Goal: Task Accomplishment & Management: Use online tool/utility

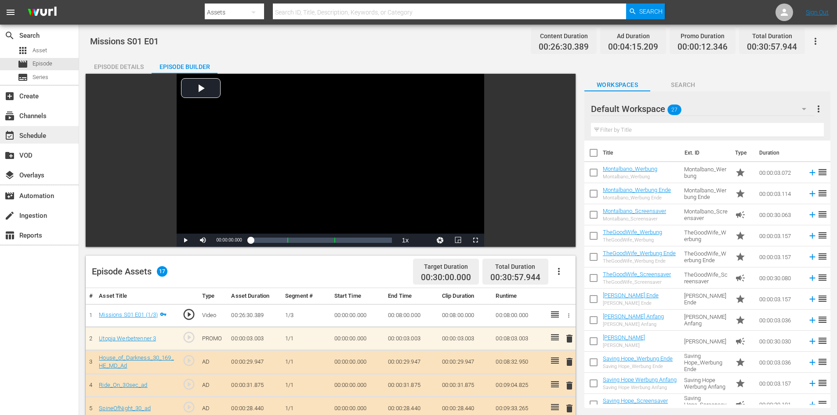
click at [40, 134] on div "event_available Schedule" at bounding box center [24, 134] width 49 height 8
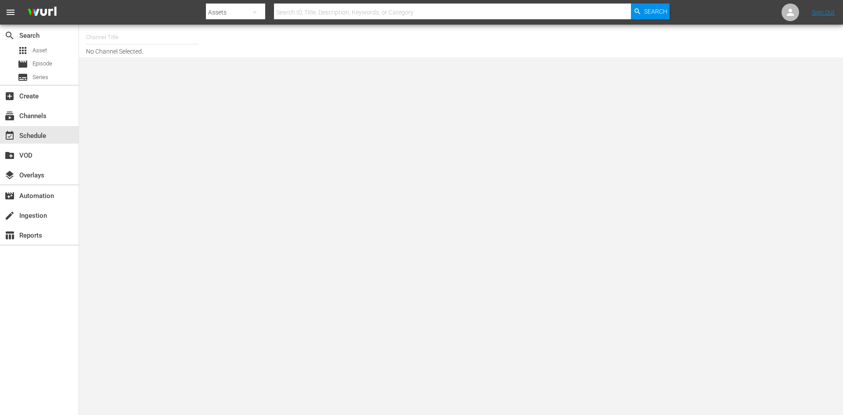
click at [152, 40] on input "text" at bounding box center [142, 37] width 112 height 21
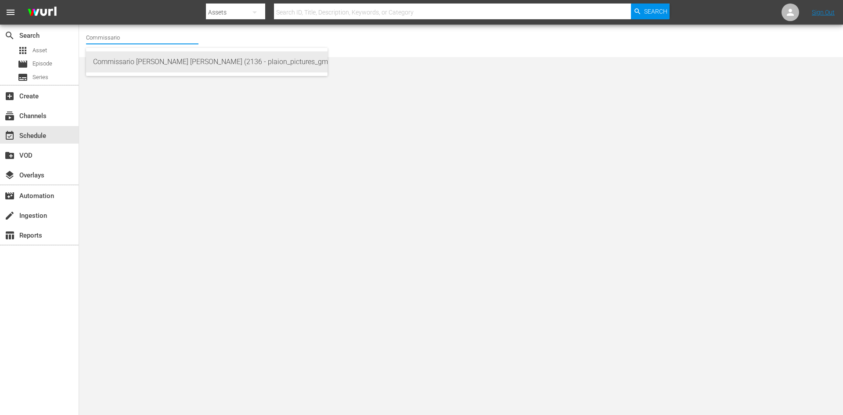
click at [164, 59] on div "Commissario Montalbano Wurl (2136 - plaion_pictures_gmbh_commissariomontalbano_…" at bounding box center [206, 61] width 227 height 21
type input "Commissario Montalbano Wurl (2136 - plaion_pictures_gmbh_commissariomontalbano_…"
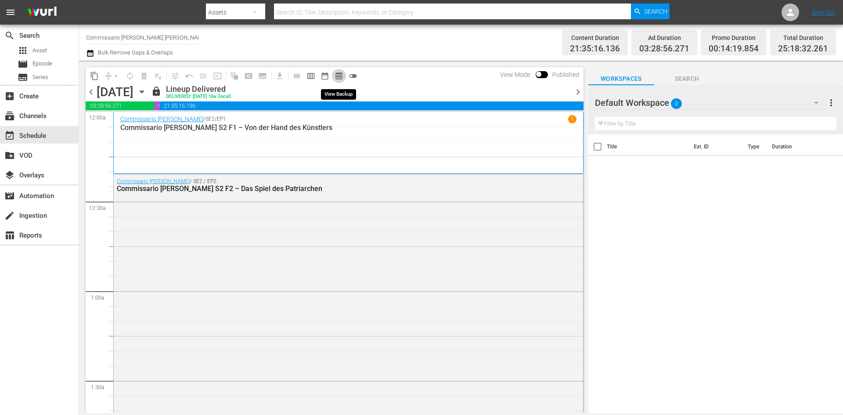
click at [341, 77] on span "preview_outlined" at bounding box center [339, 76] width 9 height 9
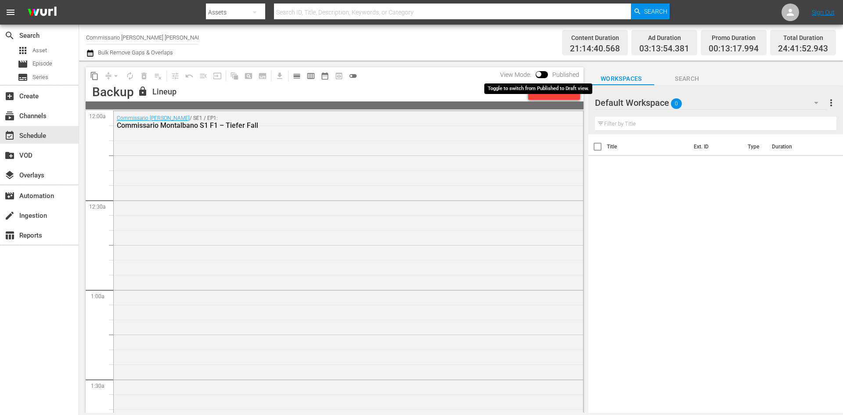
click at [545, 77] on input "checkbox" at bounding box center [539, 76] width 18 height 6
click at [543, 75] on input "checkbox" at bounding box center [549, 76] width 18 height 6
checkbox input "false"
click at [572, 96] on div "Unlock and Edit" at bounding box center [554, 92] width 43 height 16
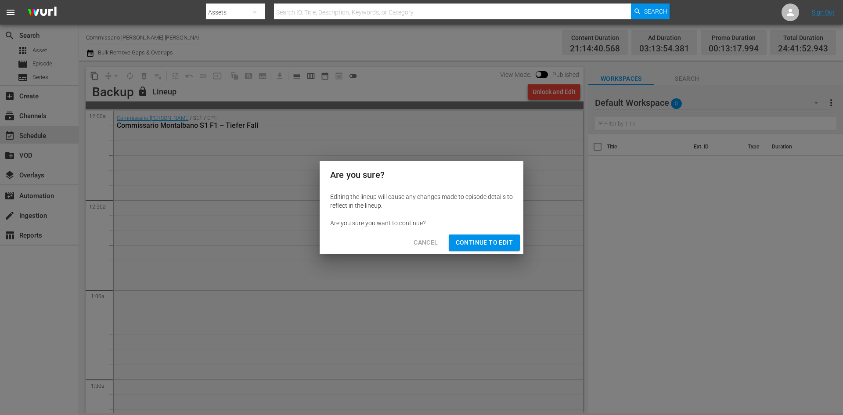
click at [459, 246] on span "Continue to Edit" at bounding box center [484, 242] width 57 height 11
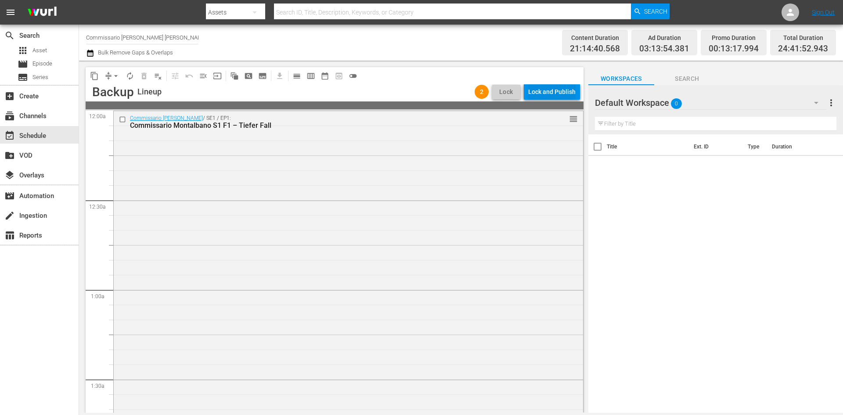
click at [563, 97] on div "Lock and Publish" at bounding box center [551, 92] width 47 height 16
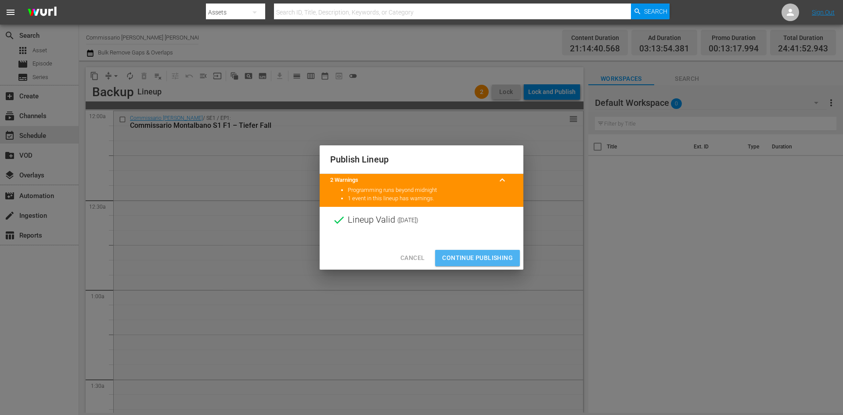
click at [481, 262] on span "Continue Publishing" at bounding box center [477, 258] width 71 height 11
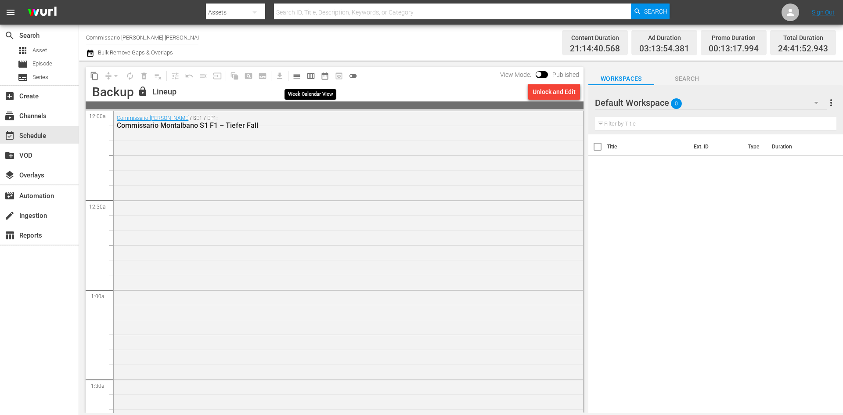
click at [309, 78] on span "calendar_view_week_outlined" at bounding box center [311, 76] width 9 height 9
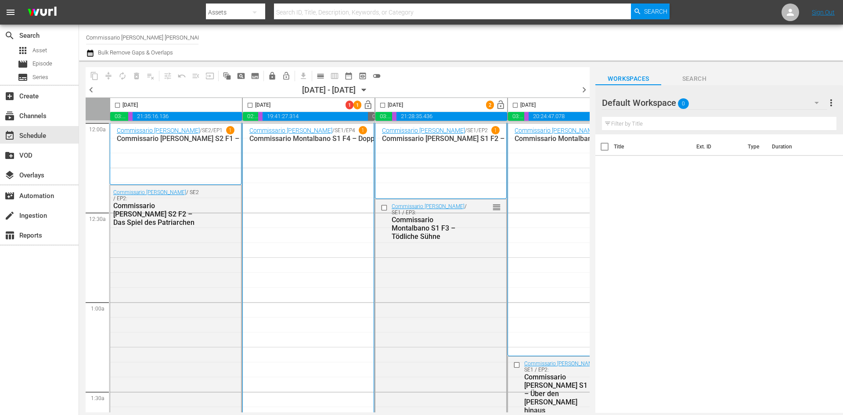
click at [369, 88] on icon "button" at bounding box center [364, 90] width 10 height 10
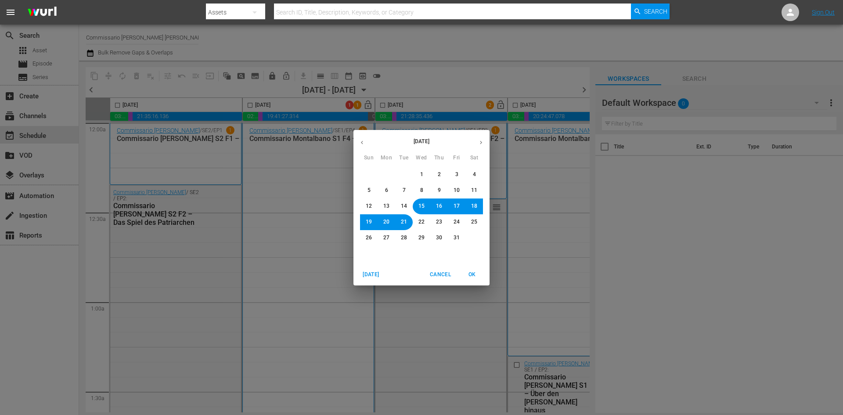
click at [408, 205] on button "14" at bounding box center [404, 207] width 16 height 16
click at [469, 276] on span "OK" at bounding box center [472, 274] width 21 height 9
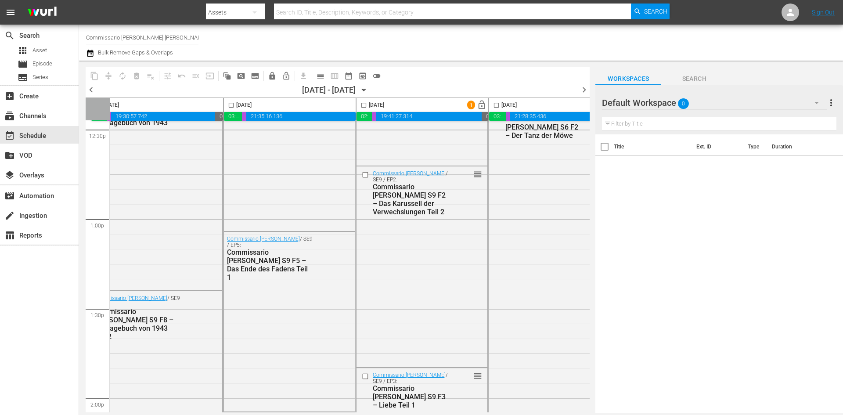
scroll to position [4014, 19]
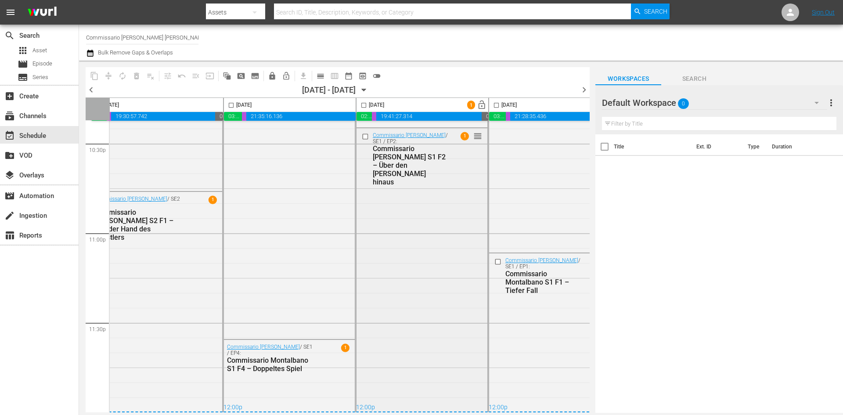
click at [466, 134] on span "1" at bounding box center [465, 136] width 8 height 8
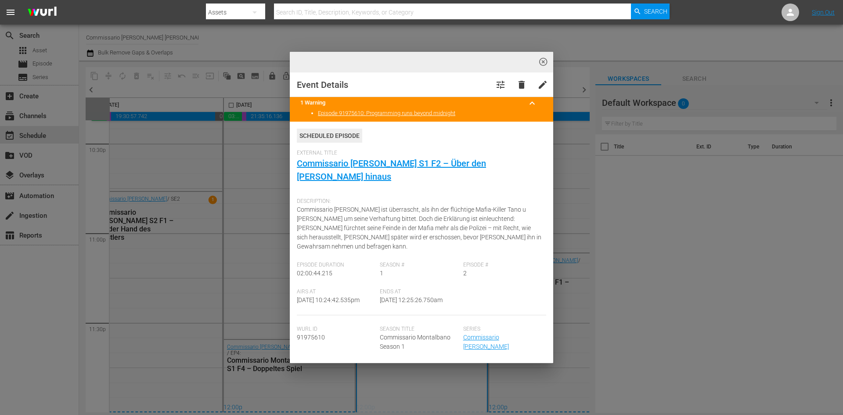
click at [541, 62] on span "highlight_off_icon" at bounding box center [543, 62] width 10 height 10
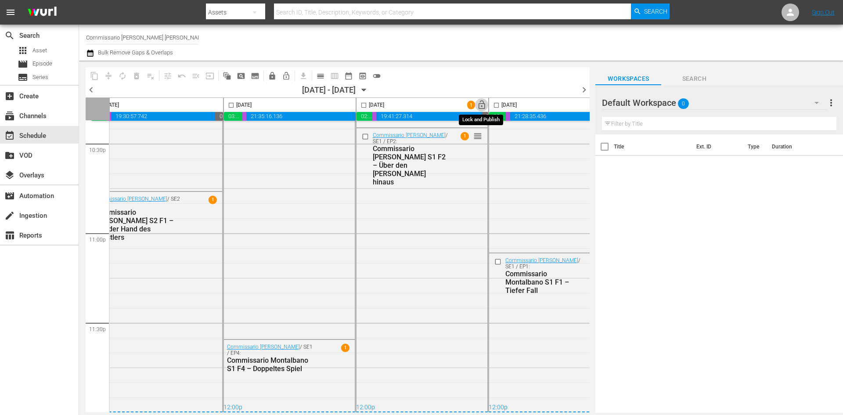
click at [482, 105] on span "lock_open" at bounding box center [482, 105] width 10 height 10
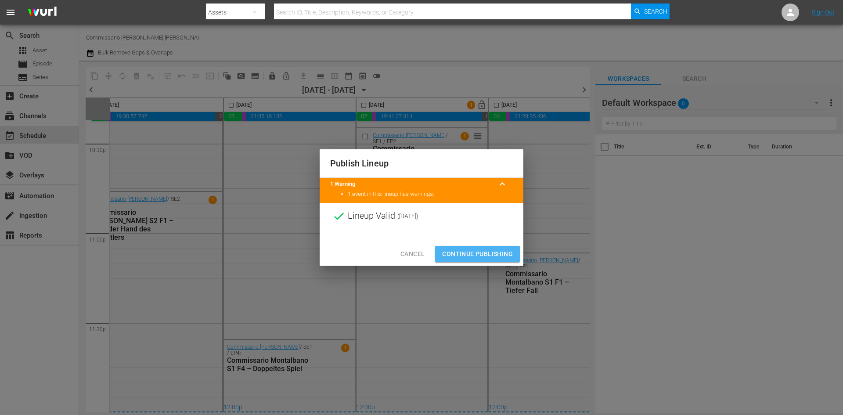
drag, startPoint x: 475, startPoint y: 257, endPoint x: 400, endPoint y: 396, distance: 157.4
click at [475, 257] on span "Continue Publishing" at bounding box center [477, 254] width 71 height 11
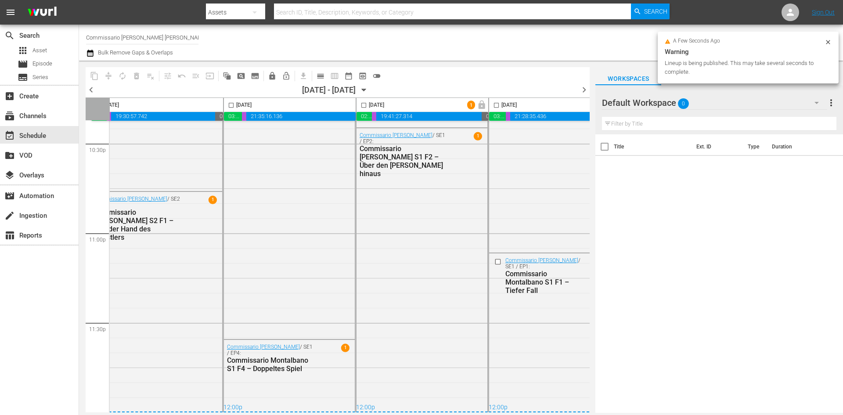
scroll to position [4014, 192]
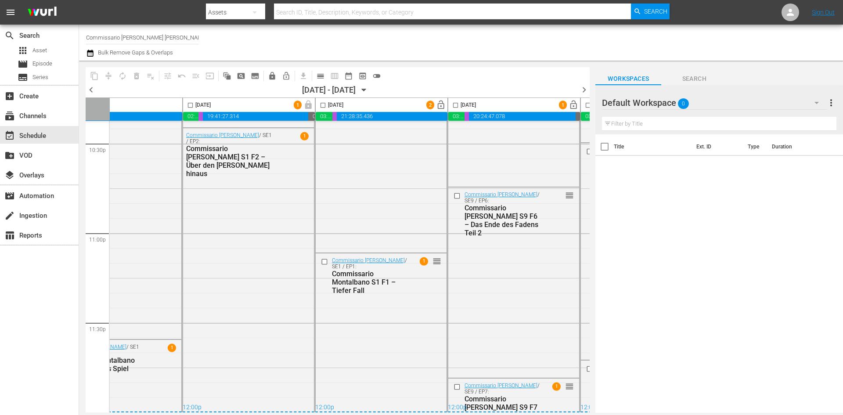
click at [662, 105] on div at bounding box center [633, 103] width 63 height 22
click at [703, 103] on div "Default Workspace 0" at bounding box center [714, 102] width 225 height 25
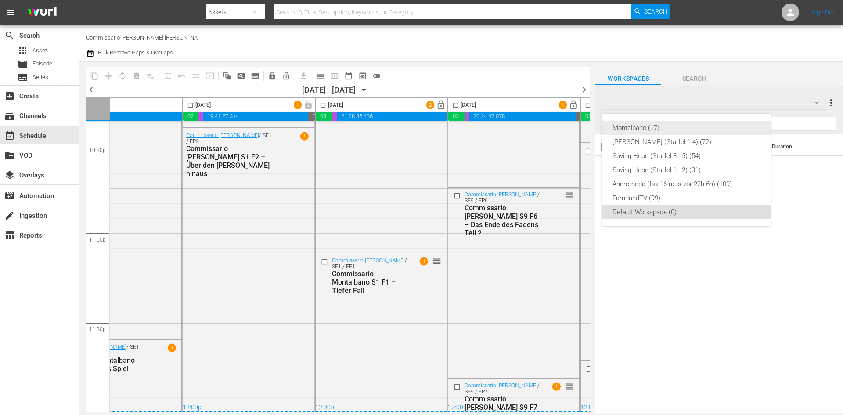
click at [643, 128] on div "Montalbano (17)" at bounding box center [687, 128] width 148 height 14
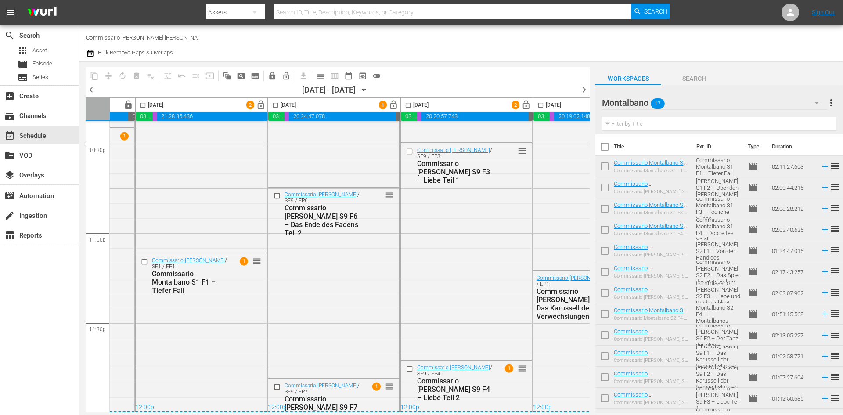
scroll to position [4014, 323]
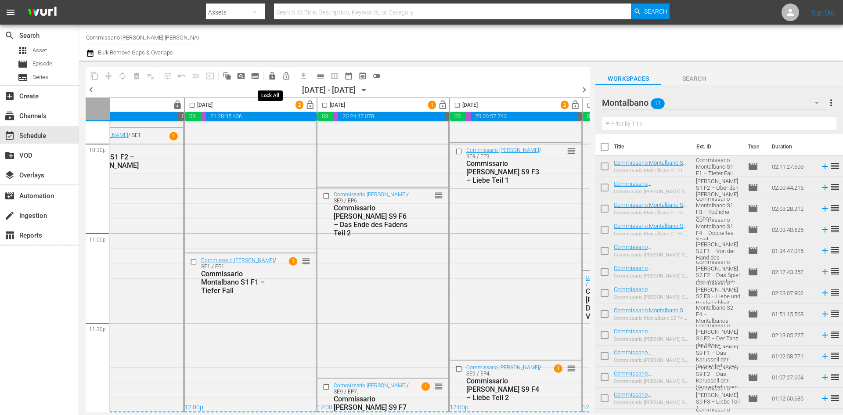
click at [275, 76] on span "lock" at bounding box center [272, 76] width 9 height 9
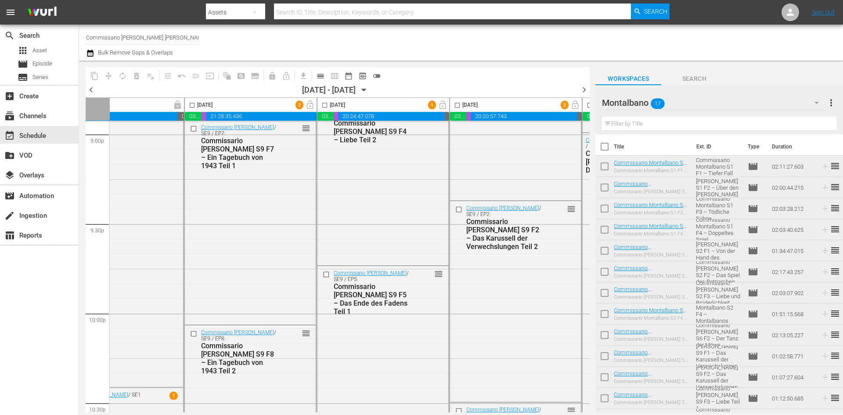
scroll to position [3751, 323]
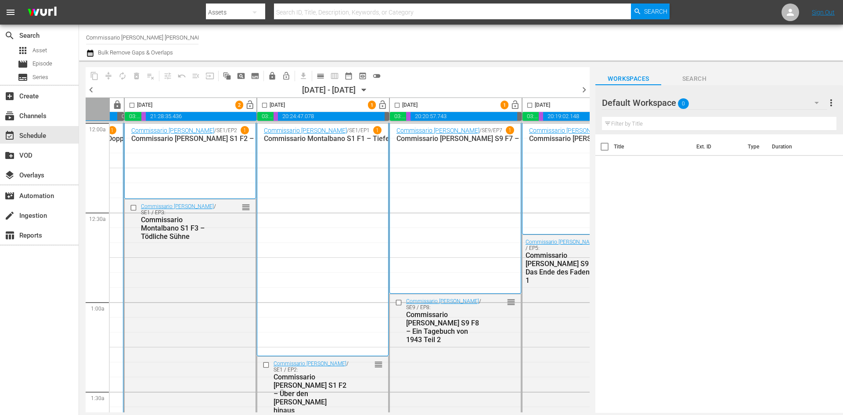
scroll to position [0, 316]
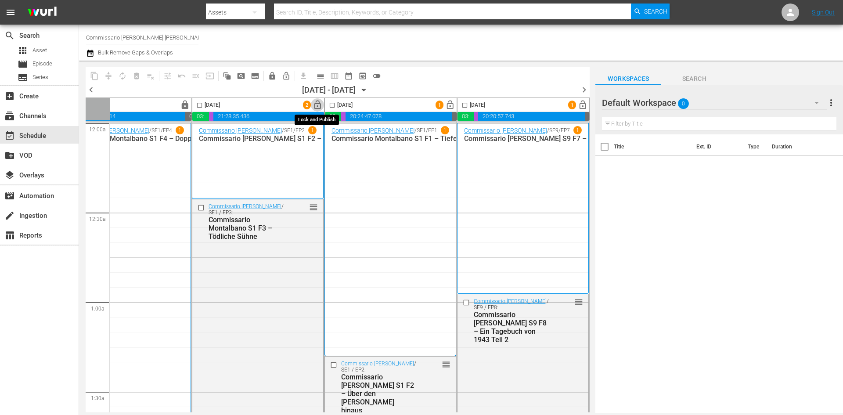
click at [317, 102] on span "lock_open" at bounding box center [318, 105] width 10 height 10
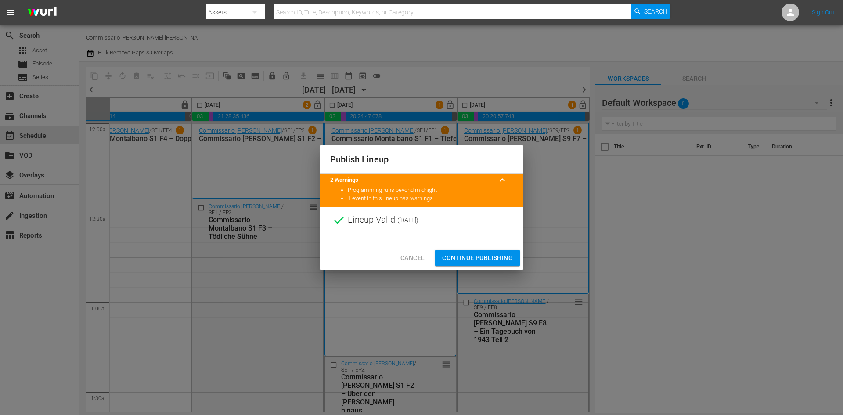
click at [462, 256] on span "Continue Publishing" at bounding box center [477, 258] width 71 height 11
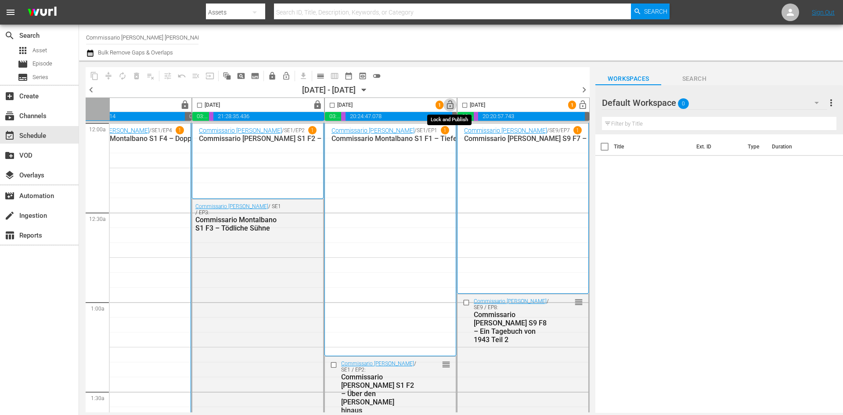
click at [450, 101] on span "lock_open" at bounding box center [450, 105] width 10 height 10
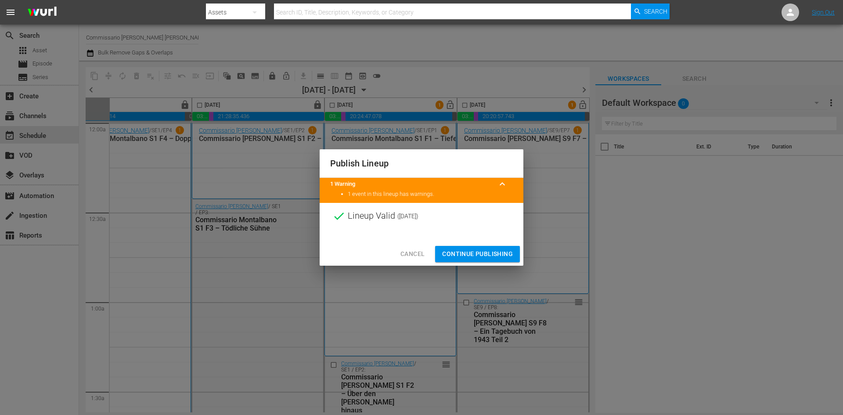
click at [487, 256] on span "Continue Publishing" at bounding box center [477, 254] width 71 height 11
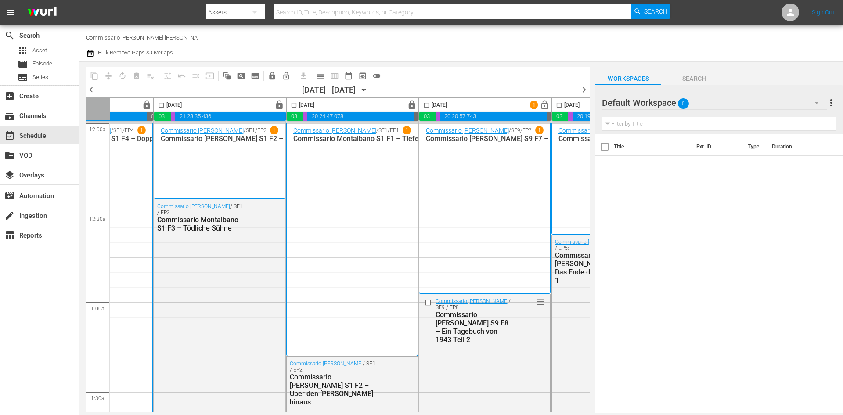
scroll to position [0, 452]
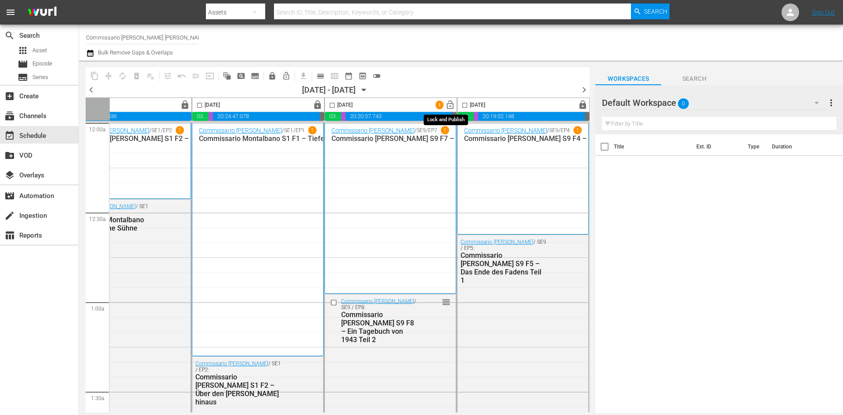
click at [450, 107] on span "lock_open" at bounding box center [450, 105] width 10 height 10
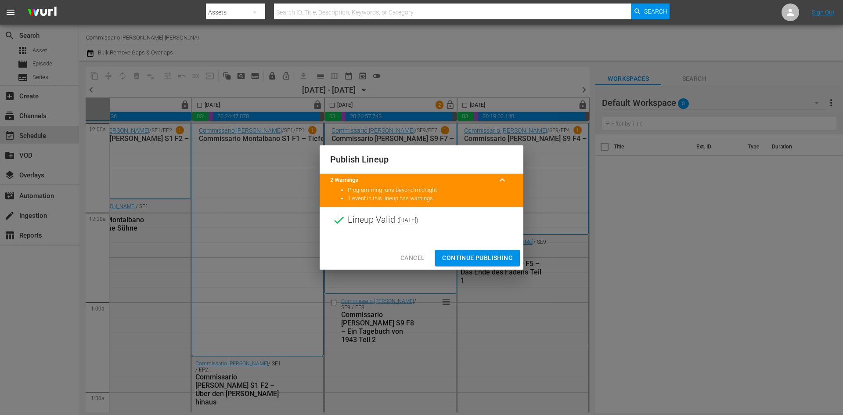
click at [484, 259] on span "Continue Publishing" at bounding box center [477, 258] width 71 height 11
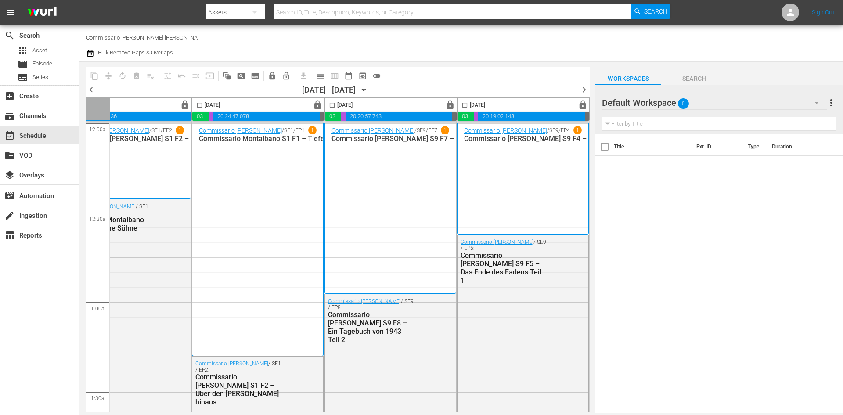
click at [366, 89] on icon "button" at bounding box center [364, 90] width 4 height 2
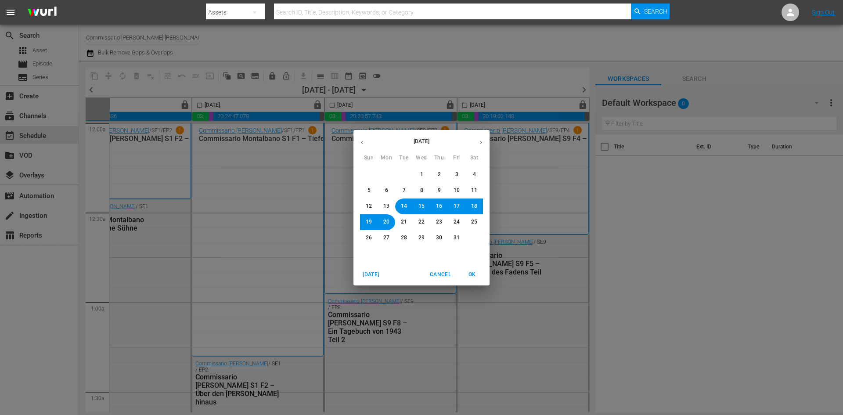
click at [385, 218] on span "20" at bounding box center [386, 221] width 6 height 7
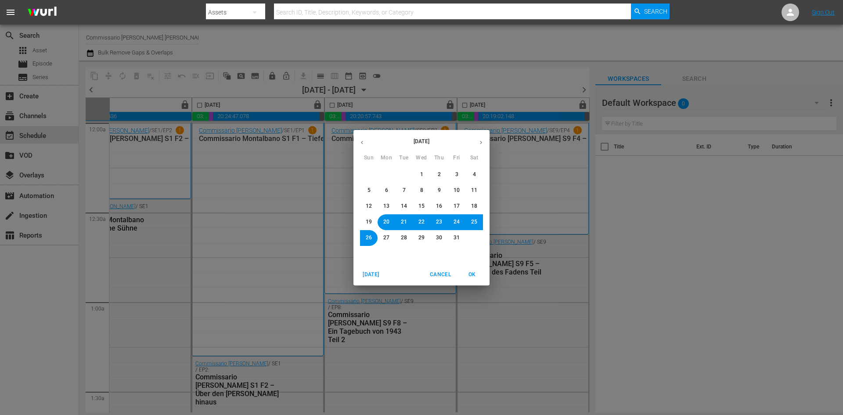
click at [474, 270] on span "OK" at bounding box center [472, 274] width 21 height 9
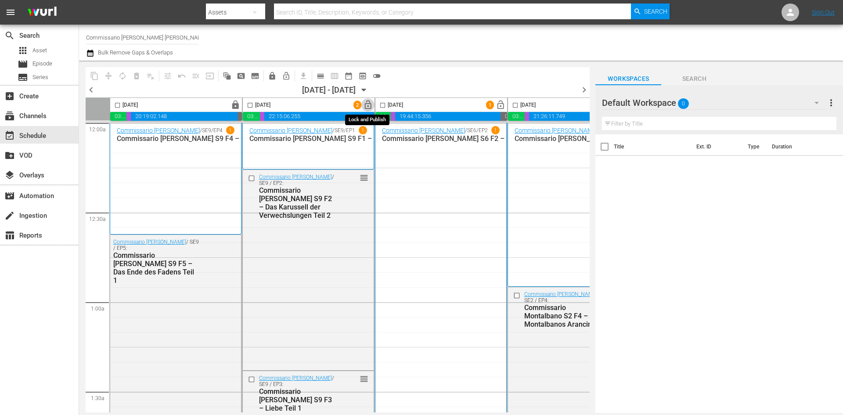
click at [368, 103] on span "lock_open" at bounding box center [368, 105] width 10 height 10
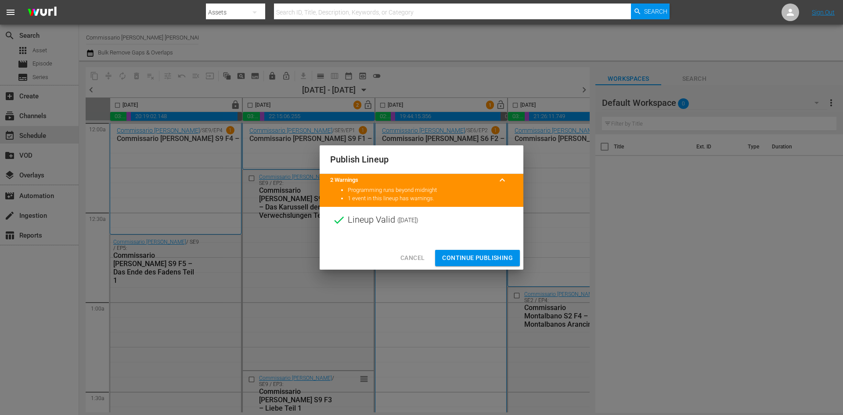
click at [502, 263] on span "Continue Publishing" at bounding box center [477, 258] width 71 height 11
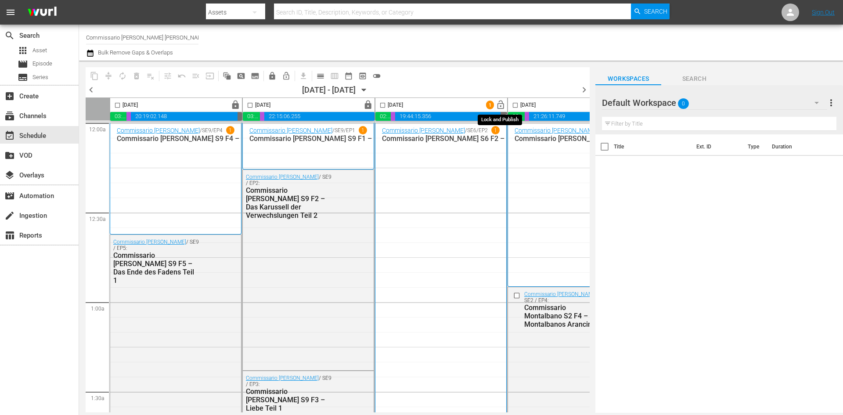
click at [505, 101] on span "lock_open" at bounding box center [501, 105] width 10 height 10
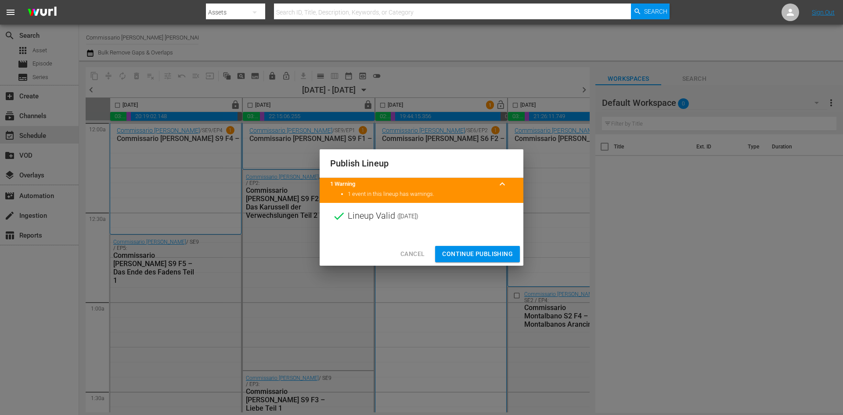
click at [482, 252] on span "Continue Publishing" at bounding box center [477, 254] width 71 height 11
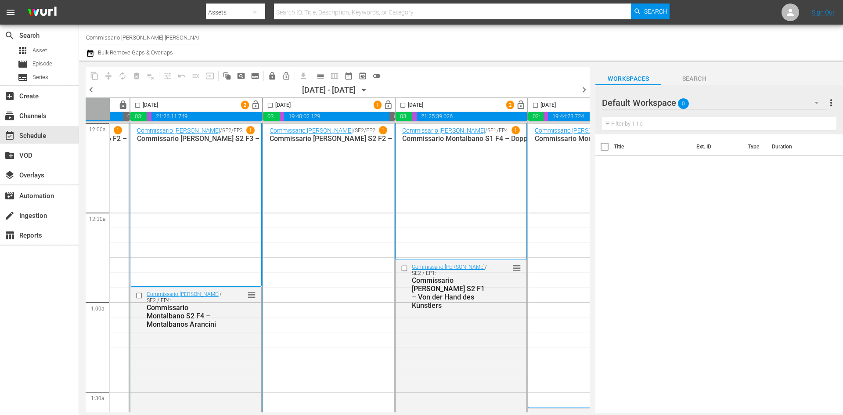
scroll to position [0, 381]
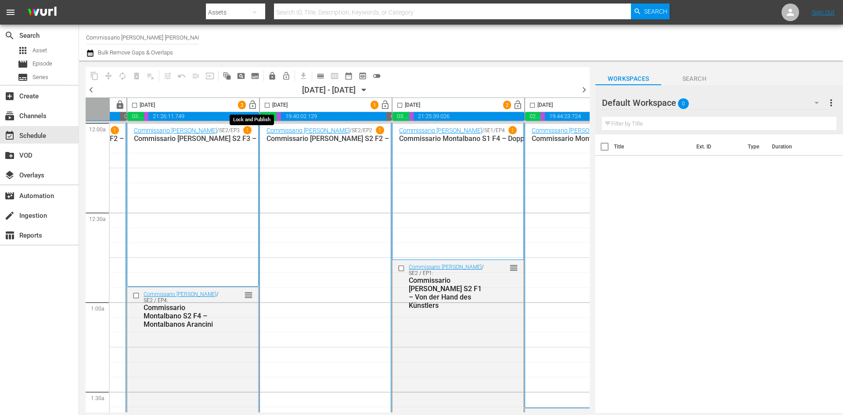
click at [255, 104] on span "lock_open" at bounding box center [253, 105] width 10 height 10
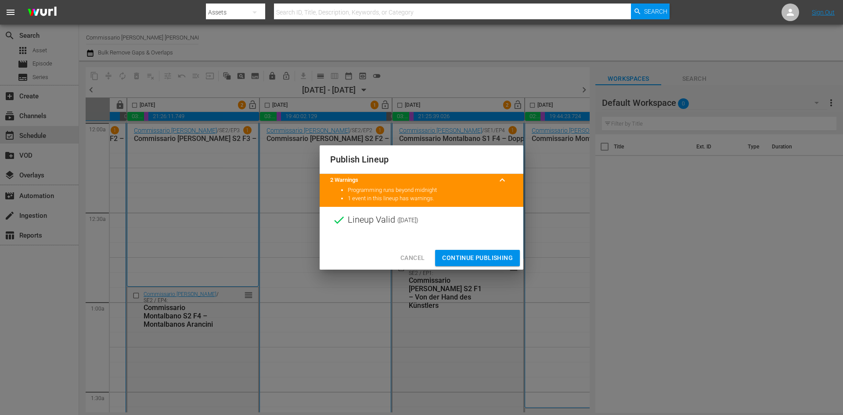
click at [448, 253] on span "Continue Publishing" at bounding box center [477, 258] width 71 height 11
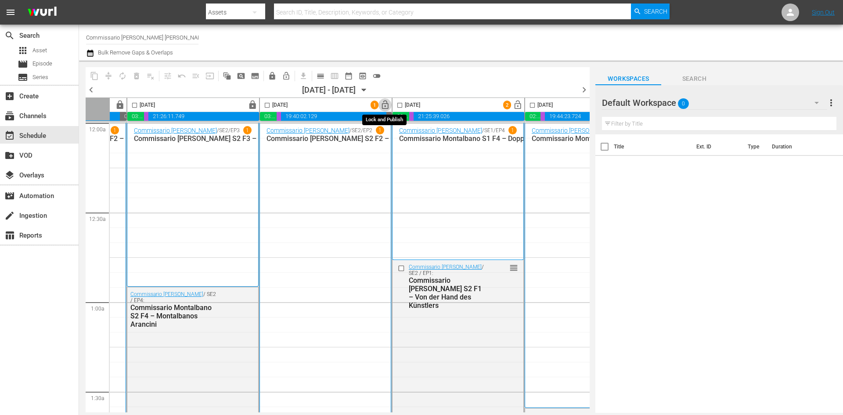
click at [385, 105] on span "lock_open" at bounding box center [385, 105] width 10 height 10
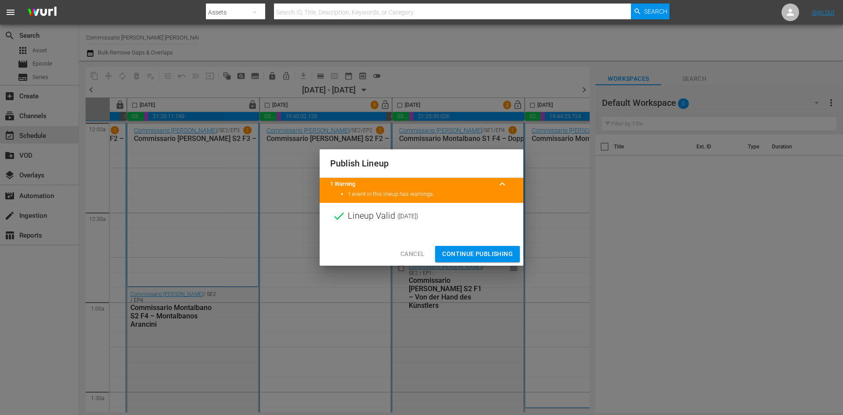
drag, startPoint x: 478, startPoint y: 248, endPoint x: 462, endPoint y: 246, distance: 15.9
click at [478, 248] on button "Continue Publishing" at bounding box center [477, 254] width 85 height 16
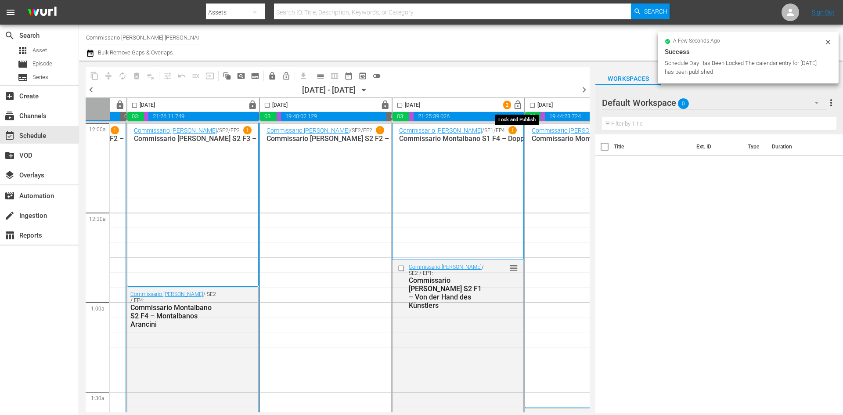
click at [518, 105] on span "lock_open" at bounding box center [518, 105] width 10 height 10
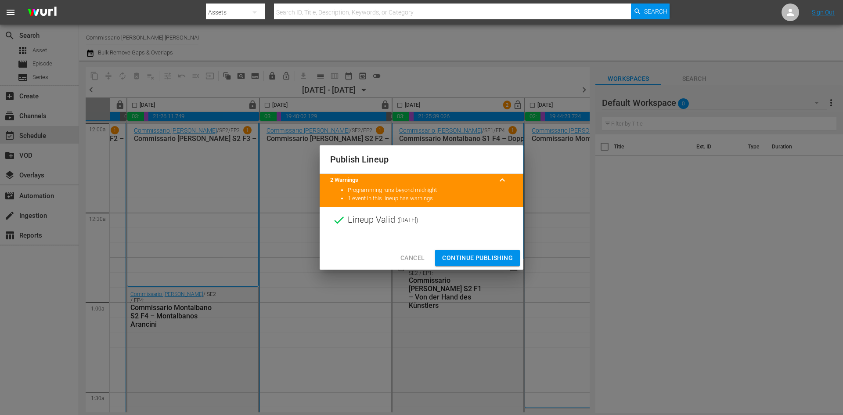
click at [460, 264] on button "Continue Publishing" at bounding box center [477, 258] width 85 height 16
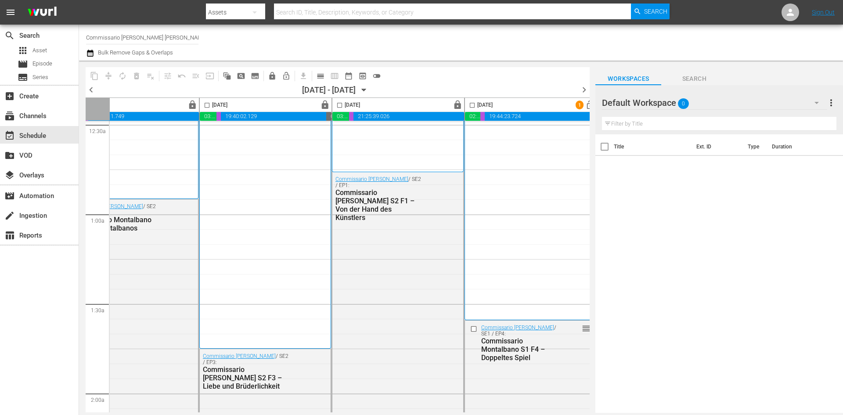
scroll to position [88, 452]
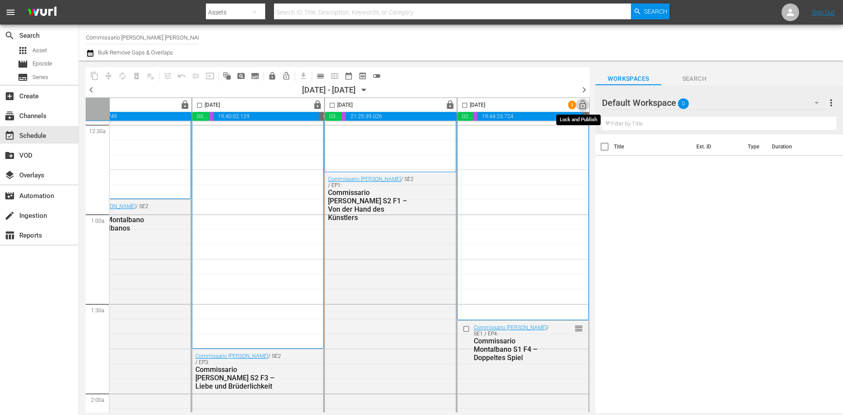
click at [581, 106] on span "lock_open" at bounding box center [583, 105] width 10 height 10
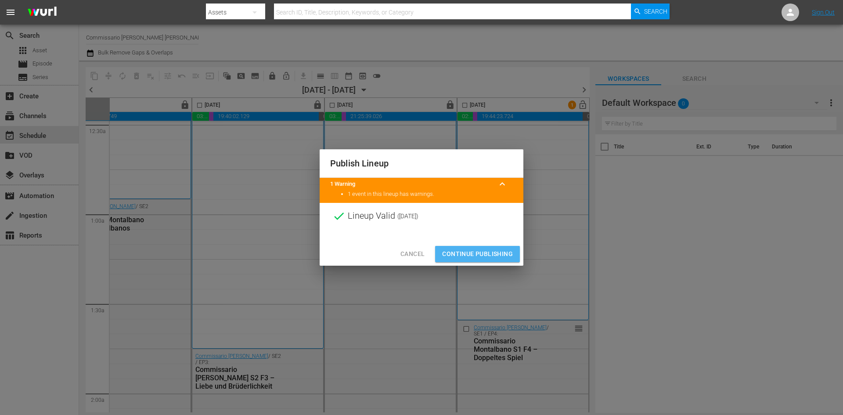
click at [502, 256] on span "Continue Publishing" at bounding box center [477, 254] width 71 height 11
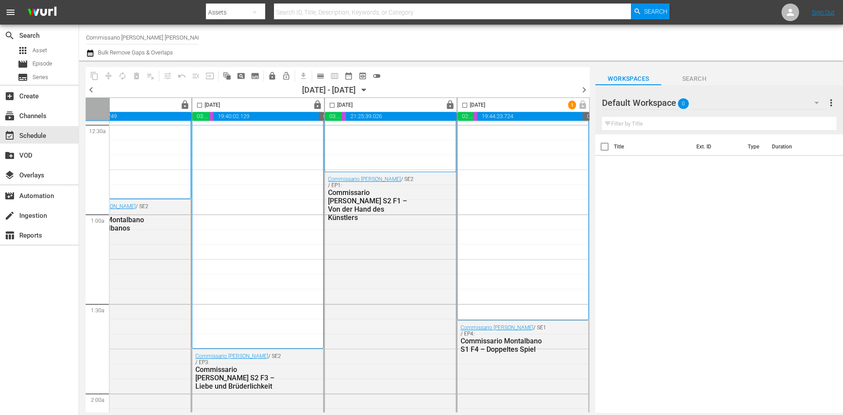
click at [695, 105] on div "Default Workspace 0" at bounding box center [714, 102] width 225 height 25
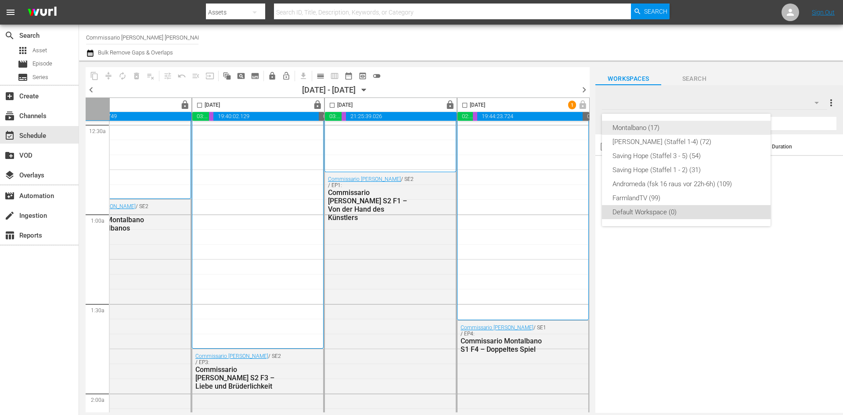
click at [668, 126] on div "Montalbano (17)" at bounding box center [687, 128] width 148 height 14
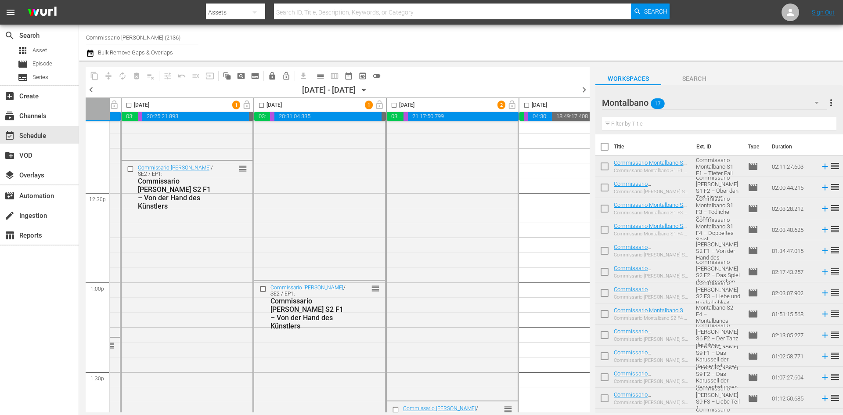
scroll to position [2170, 264]
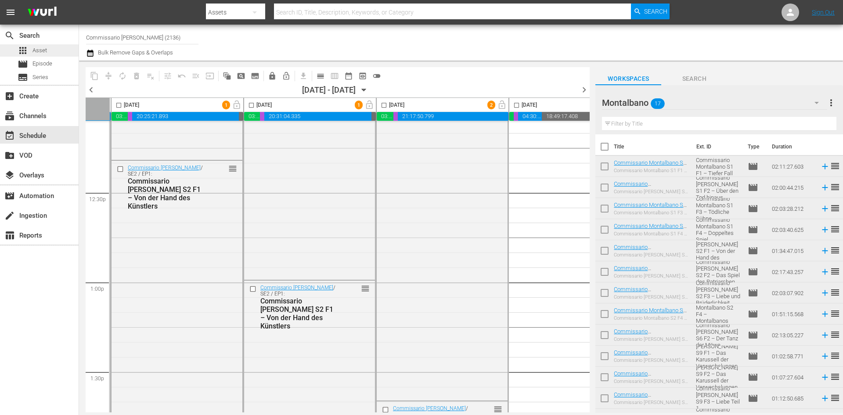
click at [36, 52] on span "Asset" at bounding box center [39, 50] width 14 height 9
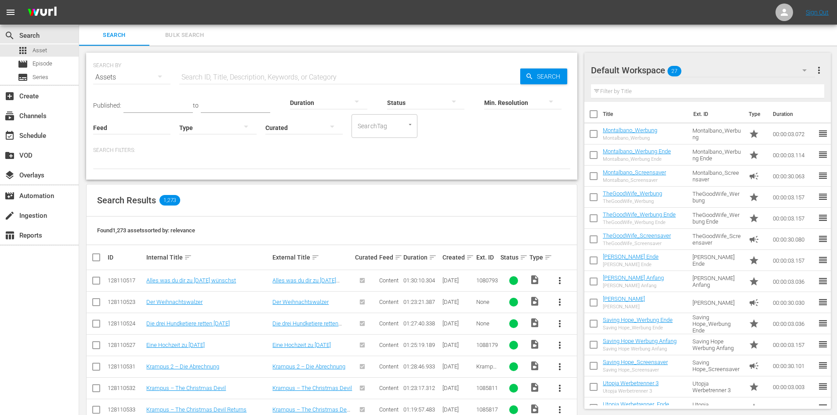
click at [300, 81] on div "Duration" at bounding box center [328, 97] width 77 height 32
click at [300, 77] on input "text" at bounding box center [349, 77] width 341 height 21
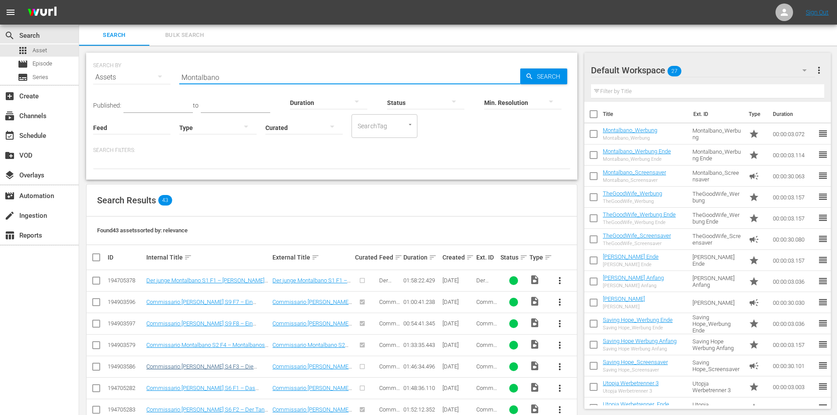
type input "Montalbano"
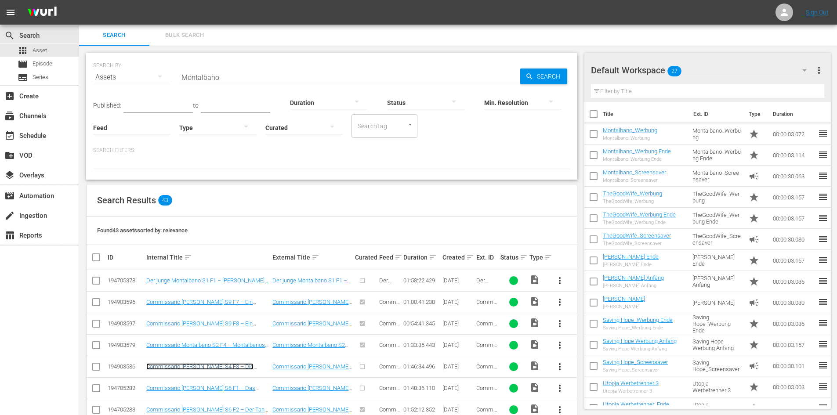
click at [187, 368] on link "Commissario [PERSON_NAME] S4 F3 – Die schwarze Seele des Sommers" at bounding box center [199, 369] width 107 height 13
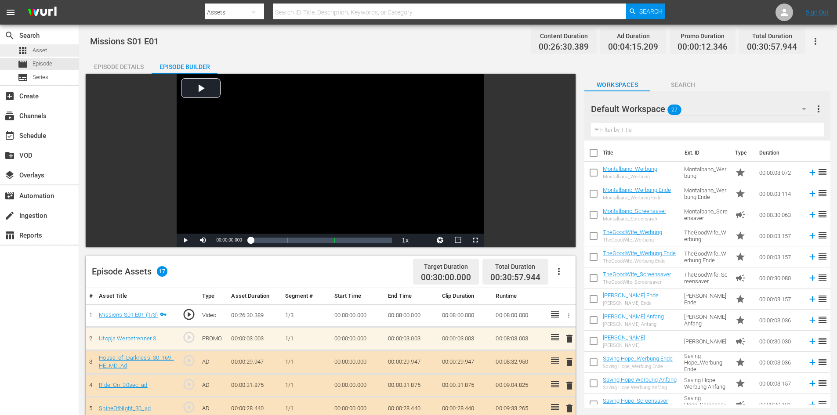
click at [45, 55] on div "apps Asset" at bounding box center [32, 50] width 29 height 12
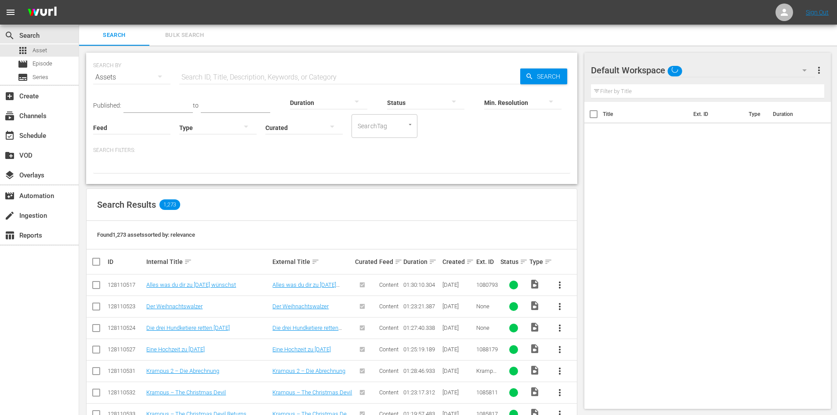
click at [253, 77] on input "text" at bounding box center [349, 77] width 341 height 21
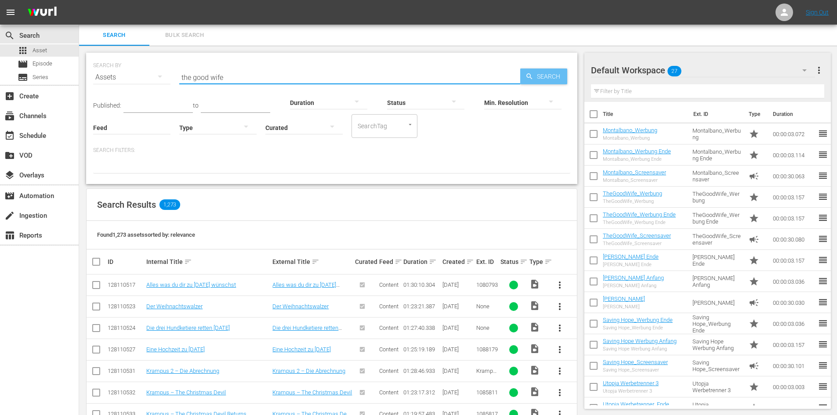
click at [542, 74] on span "Search" at bounding box center [550, 77] width 34 height 16
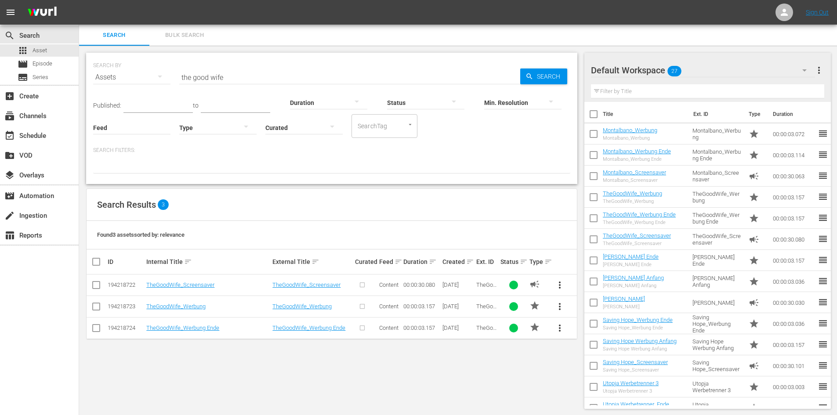
click at [236, 76] on input "the good wife" at bounding box center [349, 77] width 341 height 21
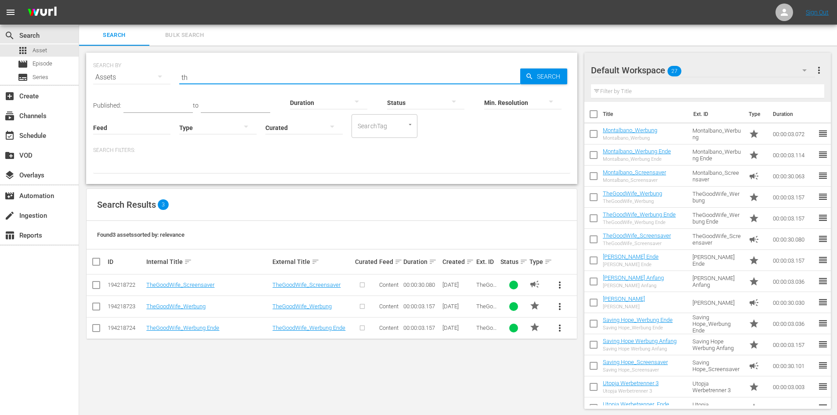
type input "t"
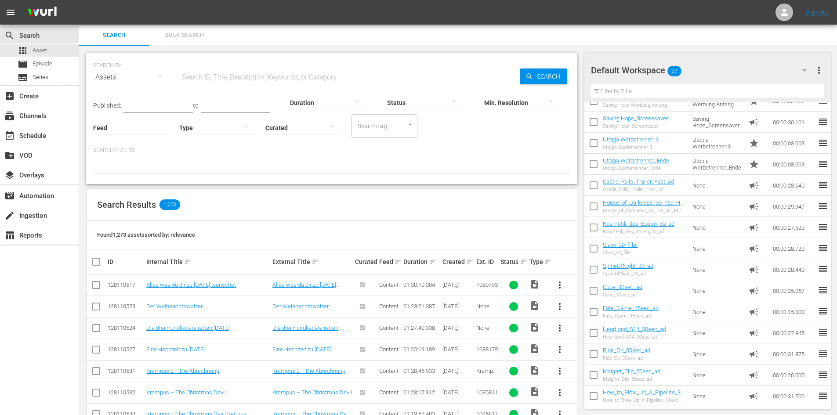
scroll to position [264, 0]
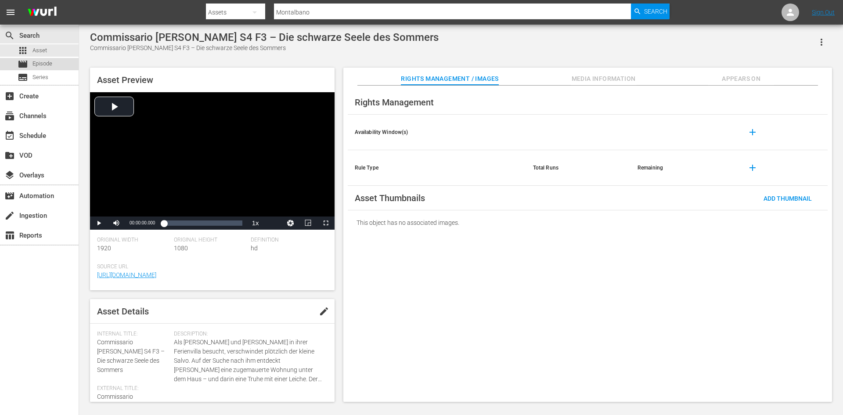
click at [53, 62] on div "movie Episode" at bounding box center [39, 64] width 79 height 12
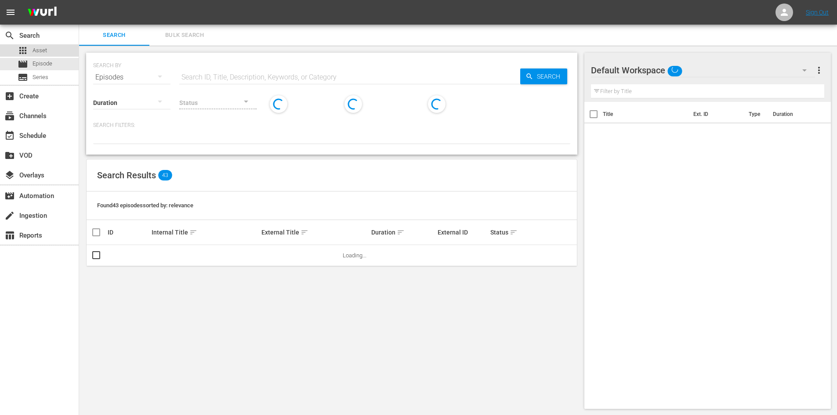
click at [51, 53] on div "apps Asset" at bounding box center [39, 50] width 79 height 12
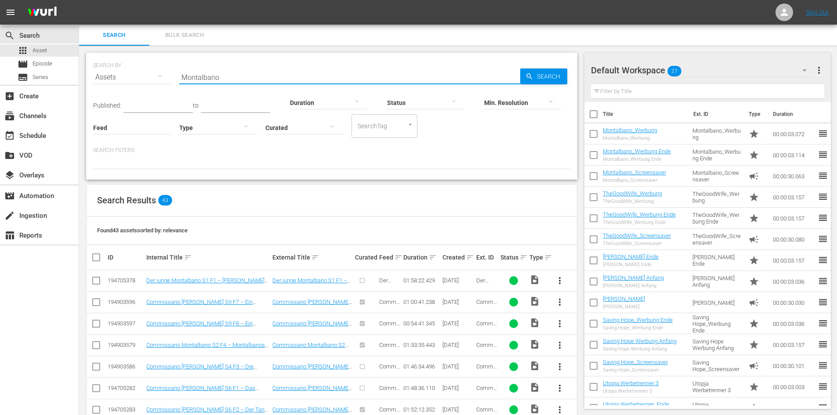
click at [280, 72] on input "Montalbano" at bounding box center [349, 77] width 341 height 21
type input "M"
